Goal: Task Accomplishment & Management: Manage account settings

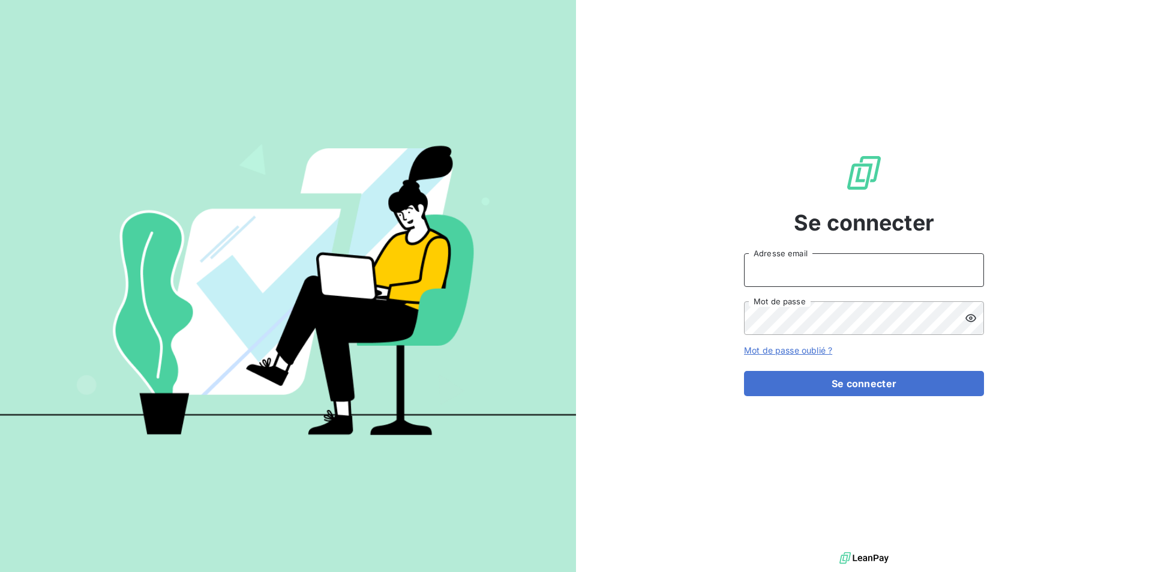
drag, startPoint x: 789, startPoint y: 274, endPoint x: 824, endPoint y: 273, distance: 35.4
click at [789, 274] on input "Adresse email" at bounding box center [864, 270] width 240 height 34
type input "[EMAIL_ADDRESS][DOMAIN_NAME]"
click at [744, 371] on button "Se connecter" at bounding box center [864, 383] width 240 height 25
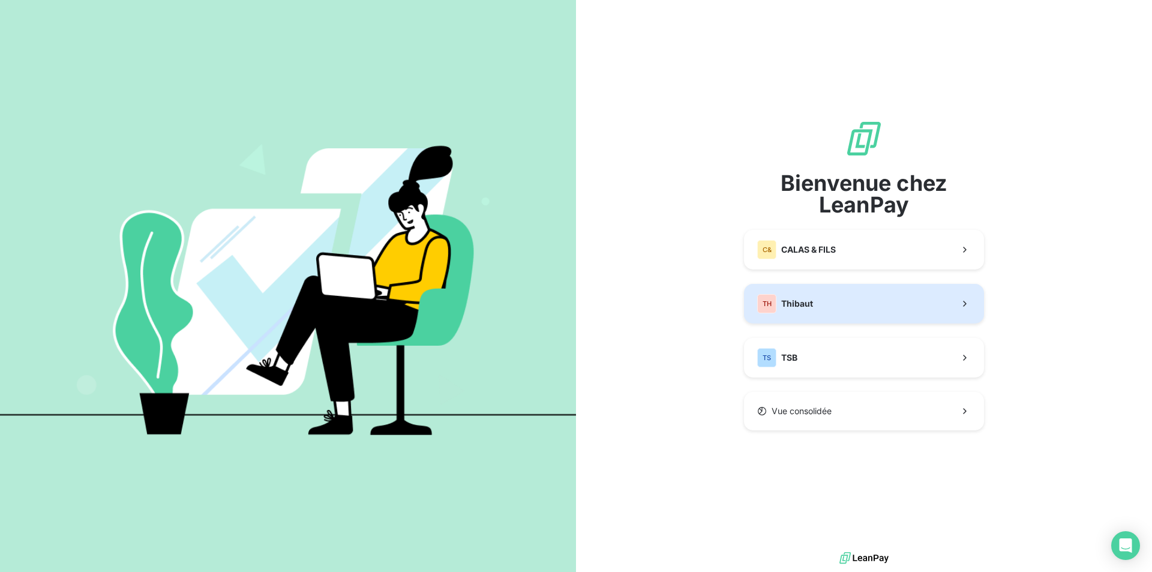
click at [787, 295] on div "TH Thibaut" at bounding box center [785, 303] width 56 height 19
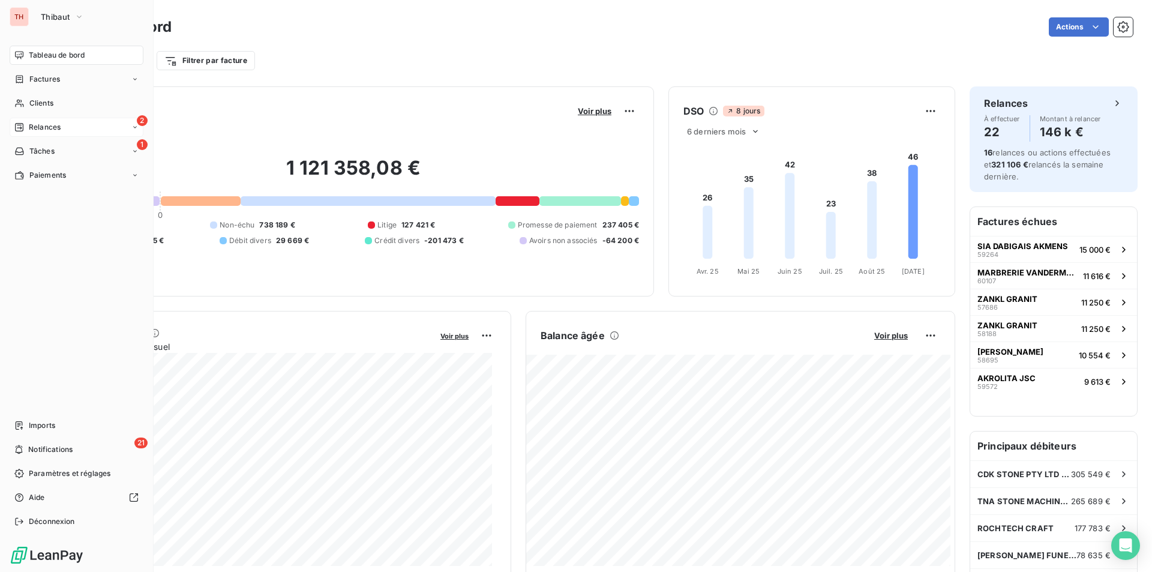
click at [38, 122] on span "Relances" at bounding box center [45, 127] width 32 height 11
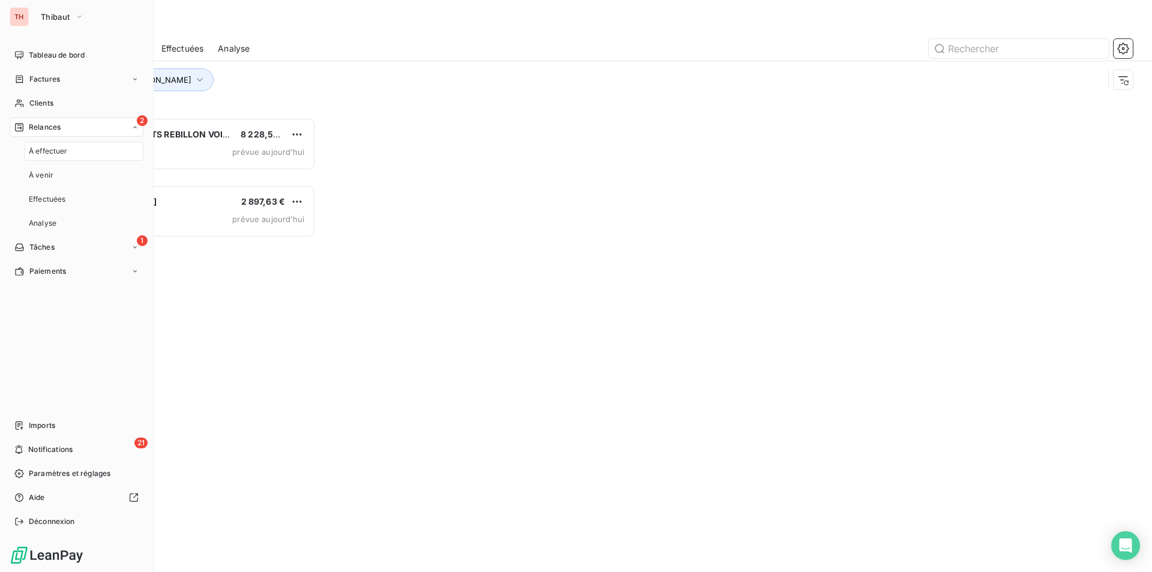
scroll to position [445, 249]
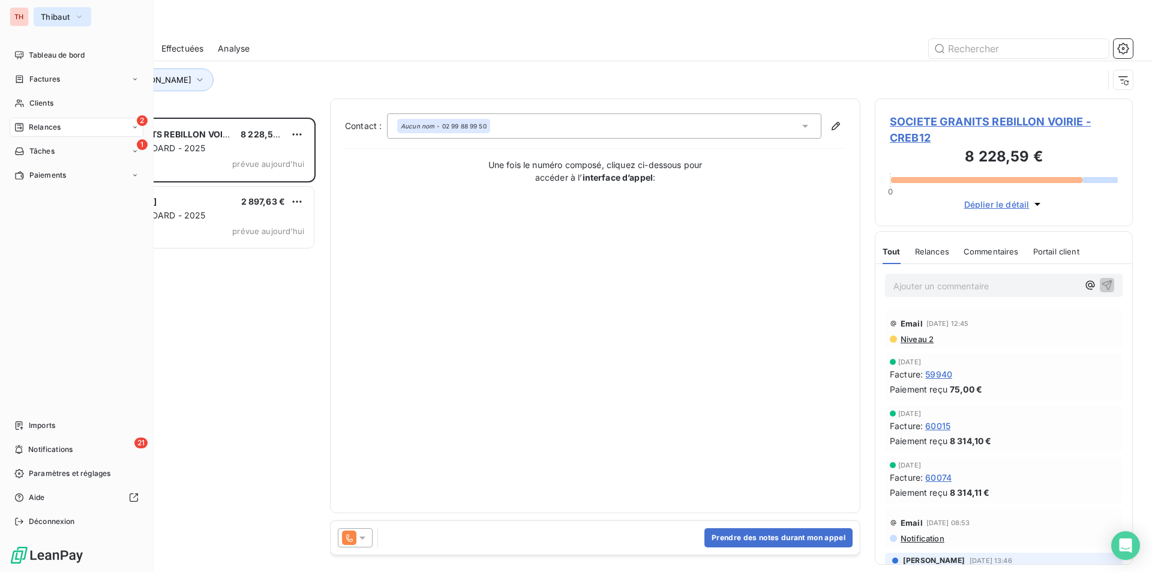
click at [82, 12] on icon "button" at bounding box center [79, 17] width 10 height 12
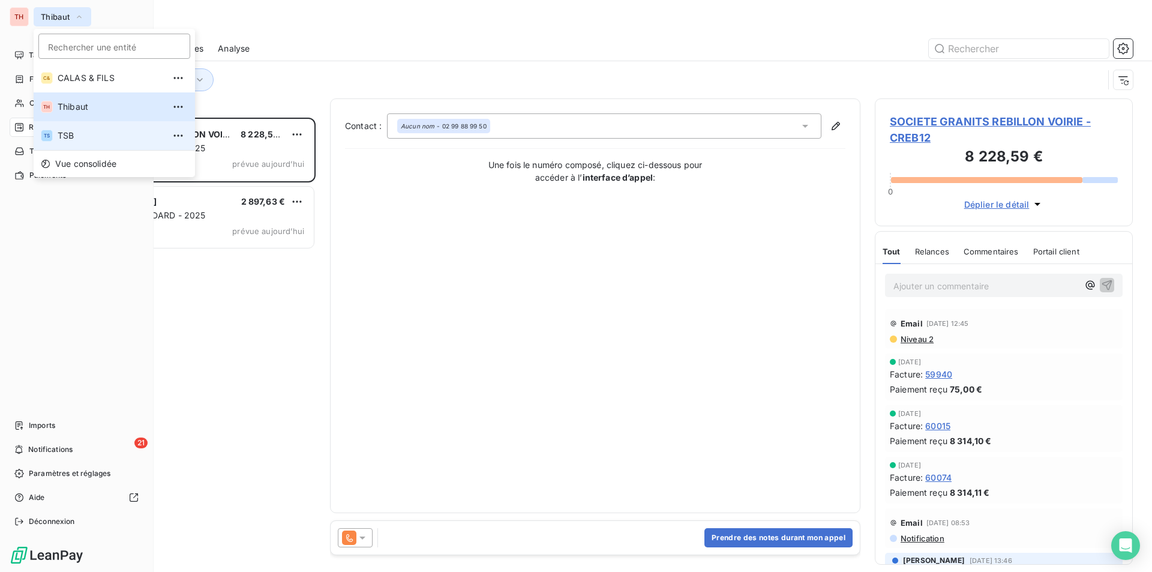
click at [71, 131] on span "TSB" at bounding box center [111, 136] width 106 height 12
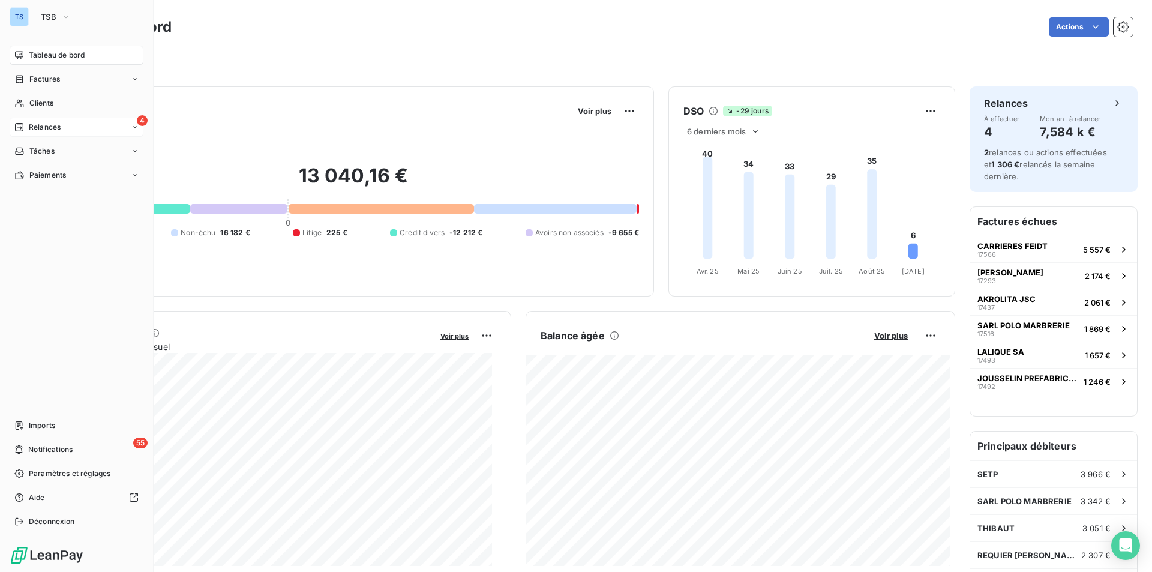
click at [60, 122] on span "Relances" at bounding box center [45, 127] width 32 height 11
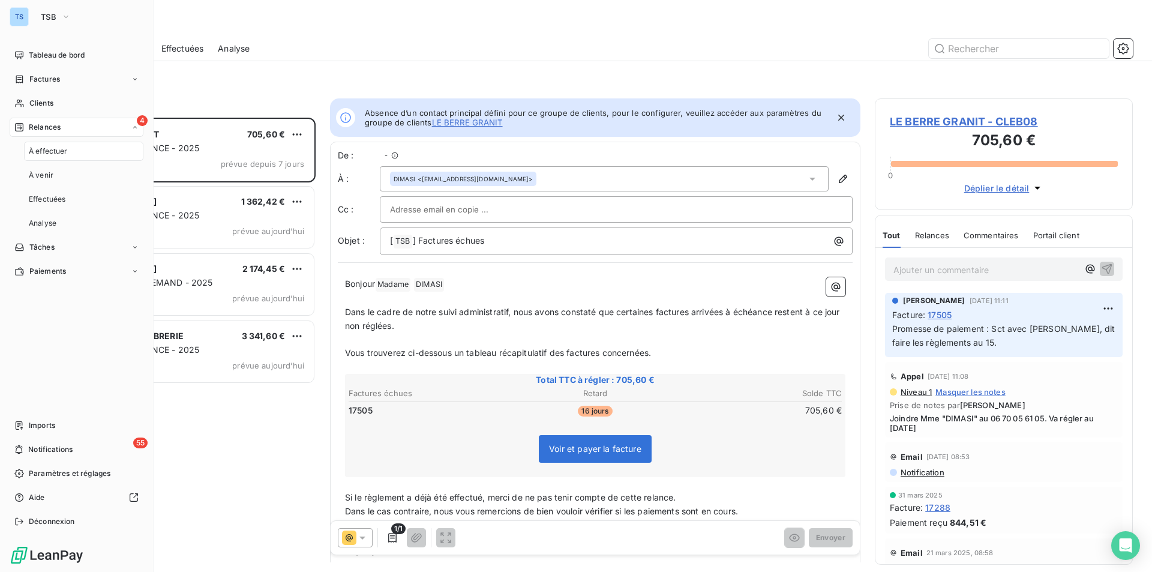
scroll to position [445, 249]
